Goal: Task Accomplishment & Management: Use online tool/utility

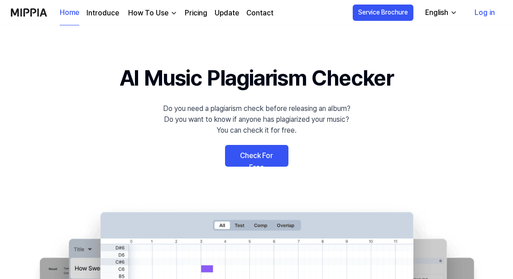
click at [268, 156] on link "Check For Free" at bounding box center [256, 156] width 63 height 22
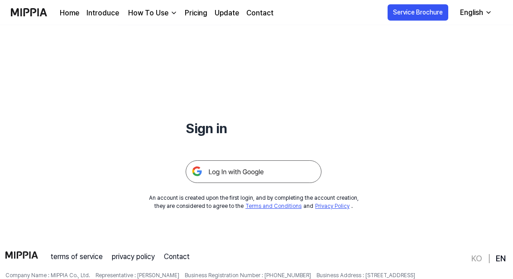
click at [263, 175] on img at bounding box center [254, 172] width 136 height 23
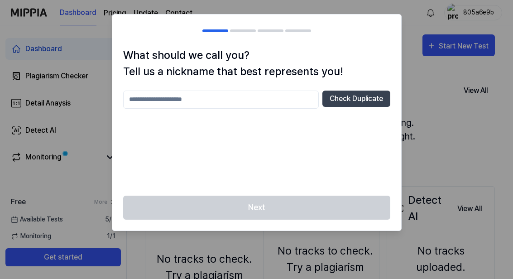
click at [148, 95] on input "text" at bounding box center [220, 100] width 195 height 18
type input "*****"
click at [360, 99] on button "Check Duplicate" at bounding box center [356, 99] width 68 height 16
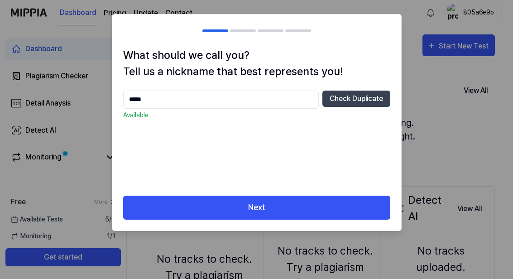
click at [352, 210] on button "Next" at bounding box center [256, 207] width 267 height 24
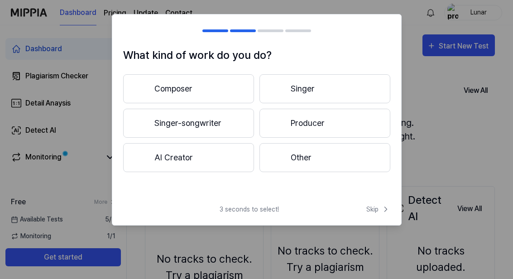
click at [139, 127] on div at bounding box center [141, 122] width 11 height 11
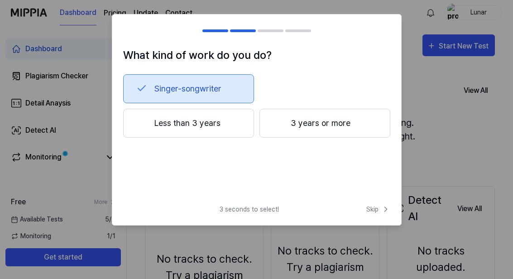
click at [140, 127] on div at bounding box center [141, 122] width 11 height 11
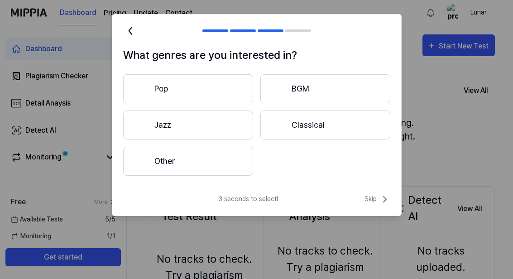
click at [157, 97] on button "Pop" at bounding box center [188, 88] width 130 height 29
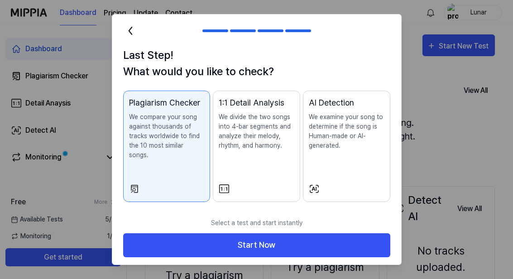
click at [359, 135] on p "We examine your song to determine if the song is Human-made or AI-generated." at bounding box center [347, 131] width 76 height 38
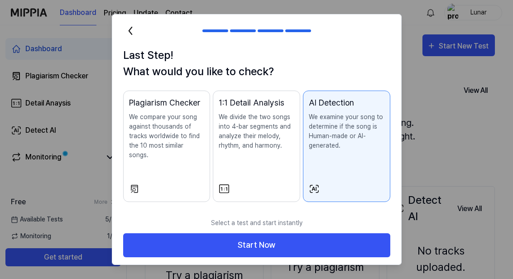
click at [144, 147] on p "We compare your song against thousands of tracks worldwide to find the 10 most …" at bounding box center [167, 136] width 76 height 48
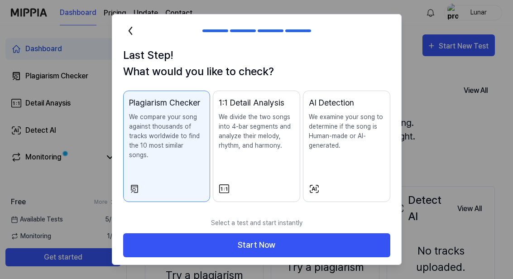
click at [340, 238] on button "Start Now" at bounding box center [256, 245] width 267 height 24
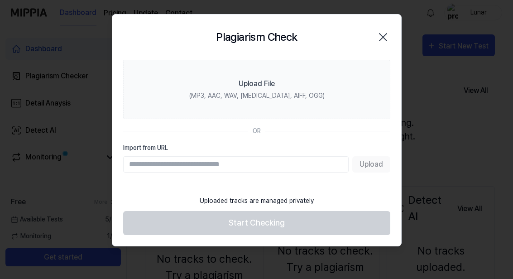
click at [337, 80] on label "Upload File (MP3, AAC, WAV, FLAC, AIFF, OGG)" at bounding box center [256, 89] width 267 height 59
click at [0, 0] on input "Upload File (MP3, AAC, WAV, FLAC, AIFF, OGG)" at bounding box center [0, 0] width 0 height 0
click at [438, 162] on div at bounding box center [256, 139] width 513 height 279
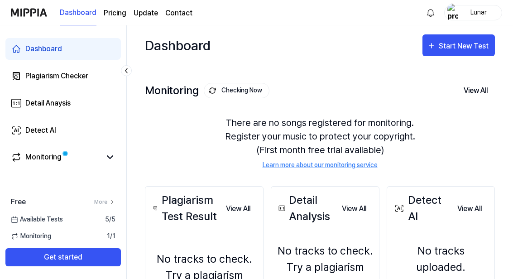
click at [472, 125] on div "There are no songs registered for monitoring. Register your music to protect yo…" at bounding box center [320, 143] width 350 height 76
click at [433, 135] on div "There are no songs registered for monitoring. Register your music to protect yo…" at bounding box center [320, 143] width 350 height 76
click at [463, 115] on div "There are no songs registered for monitoring. Register your music to protect yo…" at bounding box center [320, 143] width 350 height 76
click at [465, 99] on button "View All" at bounding box center [475, 90] width 38 height 19
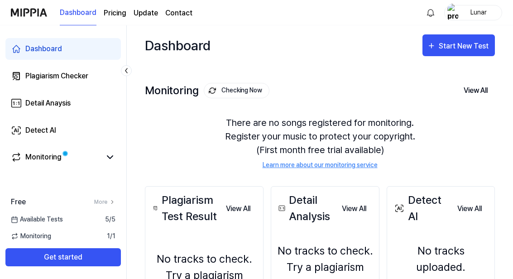
click at [471, 105] on div "Monitoring Checking Now View All Monitoring There are no songs registered for m…" at bounding box center [320, 116] width 350 height 103
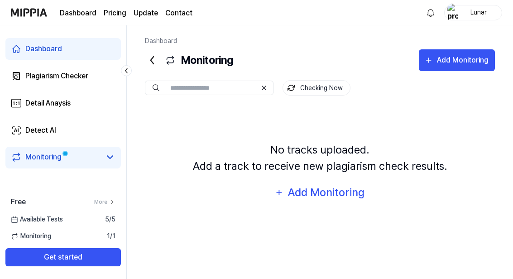
click at [339, 201] on div "Add Monitoring" at bounding box center [325, 192] width 78 height 17
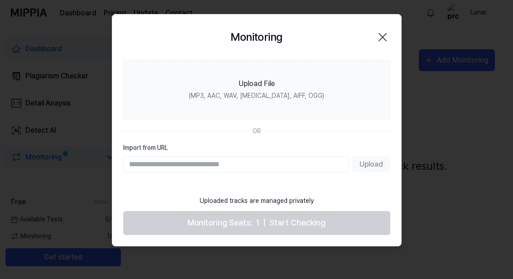
click at [264, 85] on div "Upload File" at bounding box center [256, 83] width 36 height 11
click at [0, 0] on input "Upload File (MP3, AAC, WAV, FLAC, AIFF, OGG)" at bounding box center [0, 0] width 0 height 0
click at [339, 101] on label "Upload File (MP3, AAC, WAV, FLAC, AIFF, OGG)" at bounding box center [256, 89] width 267 height 59
click at [0, 0] on input "Upload File (MP3, AAC, WAV, FLAC, AIFF, OGG)" at bounding box center [0, 0] width 0 height 0
click at [324, 82] on label "Upload File (MP3, AAC, WAV, FLAC, AIFF, OGG)" at bounding box center [256, 89] width 267 height 59
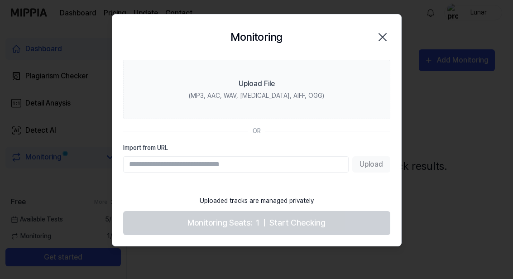
click at [0, 0] on input "Upload File (MP3, AAC, WAV, FLAC, AIFF, OGG)" at bounding box center [0, 0] width 0 height 0
click at [381, 35] on icon "button" at bounding box center [382, 36] width 7 height 7
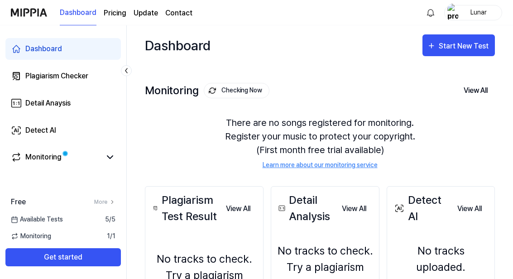
click at [465, 43] on div "Start New Test" at bounding box center [465, 46] width 52 height 12
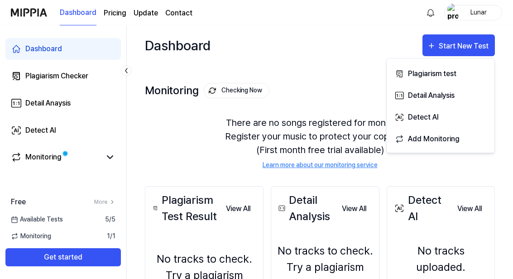
click at [466, 76] on div "Plagiarism test" at bounding box center [447, 74] width 79 height 12
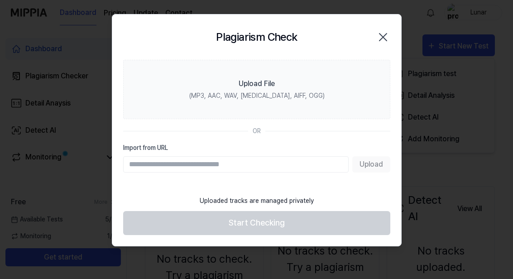
click at [387, 34] on icon "button" at bounding box center [383, 37] width 14 height 14
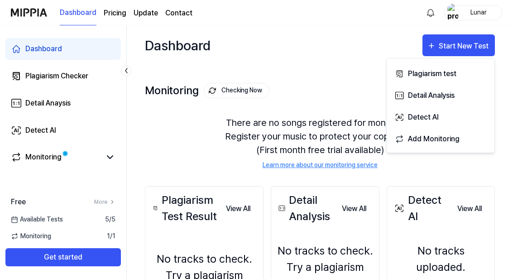
click at [484, 30] on div "Dashboard Start New Test" at bounding box center [320, 45] width 350 height 40
click at [486, 46] on div "Start New Test" at bounding box center [465, 46] width 52 height 12
click at [461, 76] on div "Plagiarism test" at bounding box center [447, 74] width 79 height 12
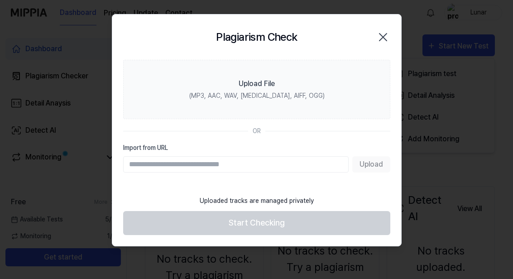
click at [137, 92] on label "Upload File (MP3, AAC, WAV, FLAC, AIFF, OGG)" at bounding box center [256, 89] width 267 height 59
click at [0, 0] on input "Upload File (MP3, AAC, WAV, FLAC, AIFF, OGG)" at bounding box center [0, 0] width 0 height 0
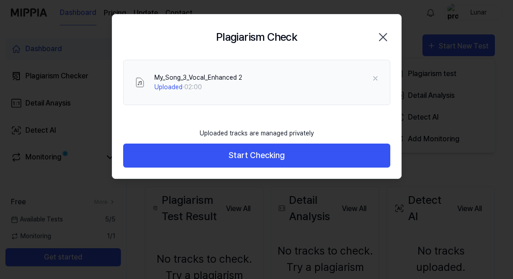
click at [390, 69] on div "My_Song_3_Vocal_Enhanced 2 Uploaded · 02:00" at bounding box center [256, 82] width 267 height 45
click at [389, 69] on div "My_Song_3_Vocal_Enhanced 2 Uploaded · 02:00" at bounding box center [256, 82] width 267 height 45
click at [372, 81] on icon at bounding box center [375, 78] width 7 height 7
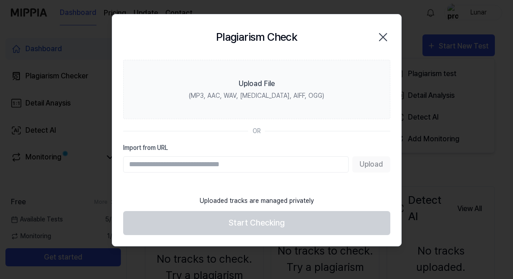
click at [383, 31] on icon "button" at bounding box center [383, 37] width 14 height 14
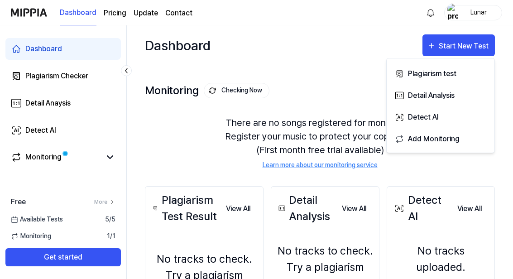
click at [489, 49] on div "Start New Test" at bounding box center [465, 46] width 52 height 12
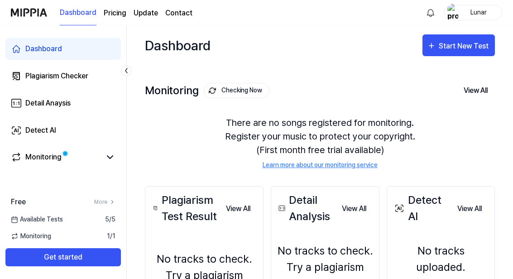
click at [482, 52] on button "Start New Test" at bounding box center [458, 45] width 72 height 22
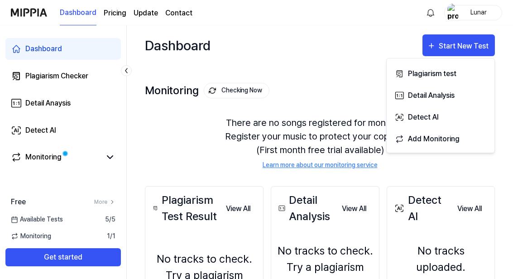
click at [463, 74] on div "Plagiarism test" at bounding box center [447, 74] width 79 height 12
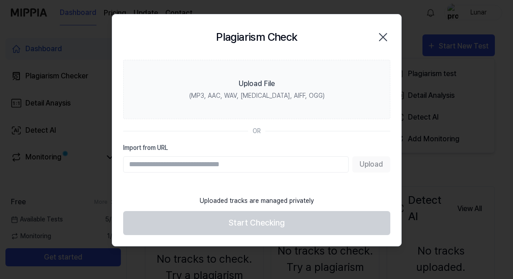
click at [148, 93] on label "Upload File (MP3, AAC, WAV, FLAC, AIFF, OGG)" at bounding box center [256, 89] width 267 height 59
click at [0, 0] on input "Upload File (MP3, AAC, WAV, FLAC, AIFF, OGG)" at bounding box center [0, 0] width 0 height 0
